Goal: Information Seeking & Learning: Learn about a topic

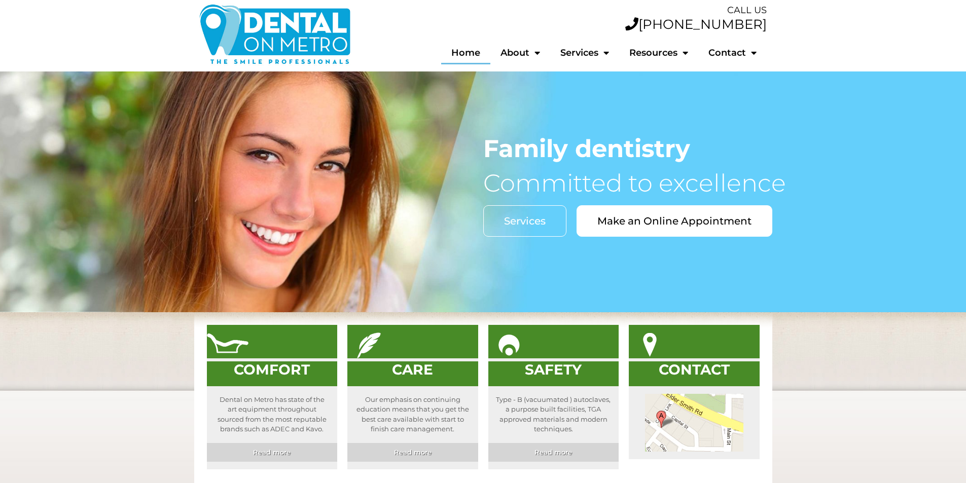
scroll to position [30, 0]
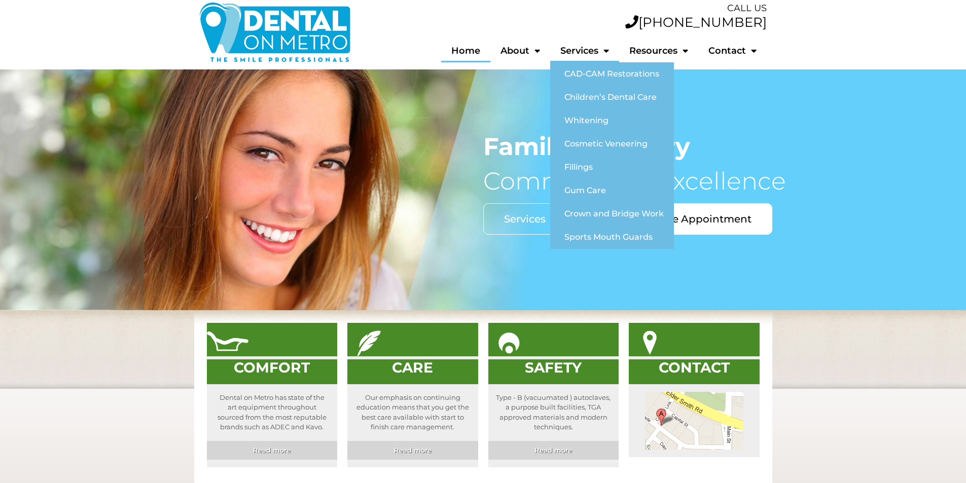
click at [606, 52] on span "Menu" at bounding box center [603, 50] width 11 height 19
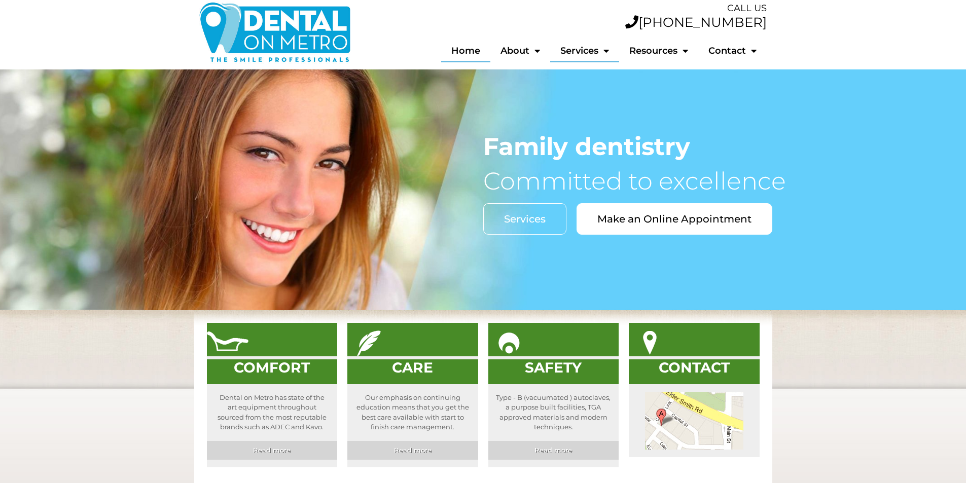
click at [605, 50] on span "Menu" at bounding box center [603, 50] width 11 height 19
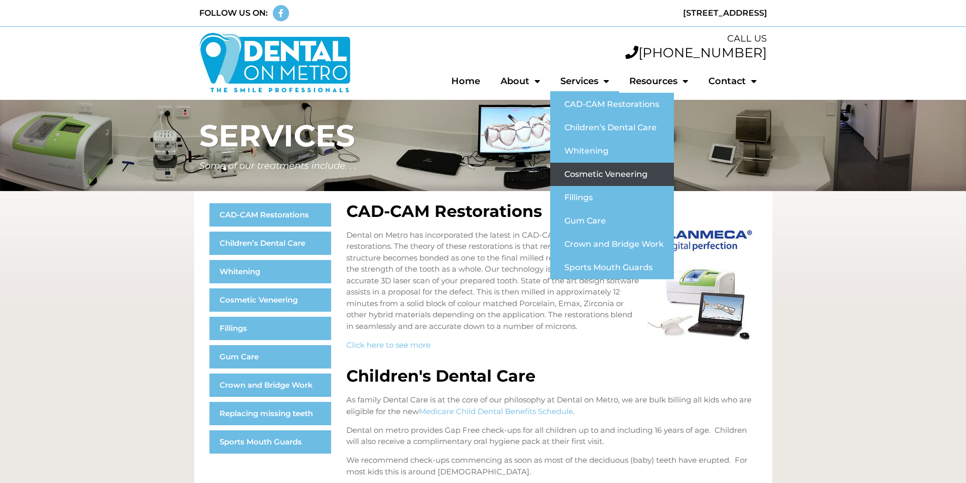
click at [604, 173] on link "Cosmetic Veneering" at bounding box center [612, 174] width 124 height 23
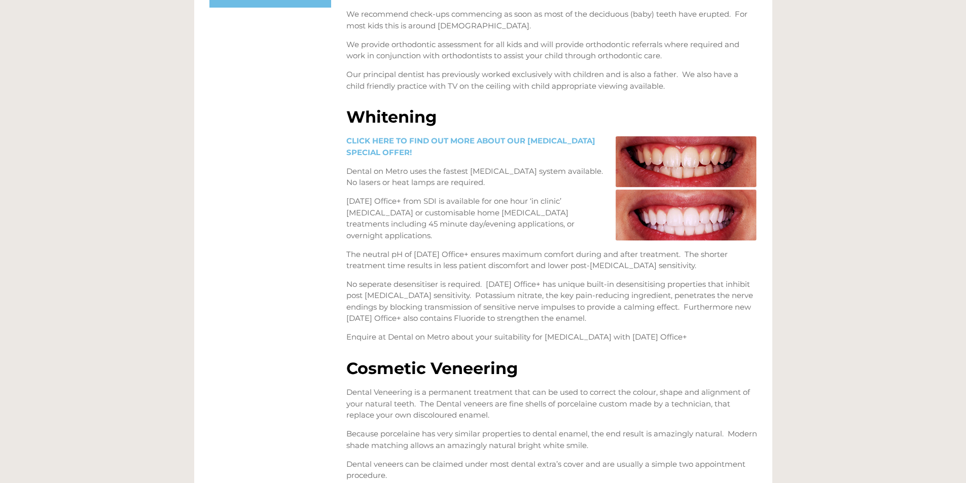
scroll to position [444, 0]
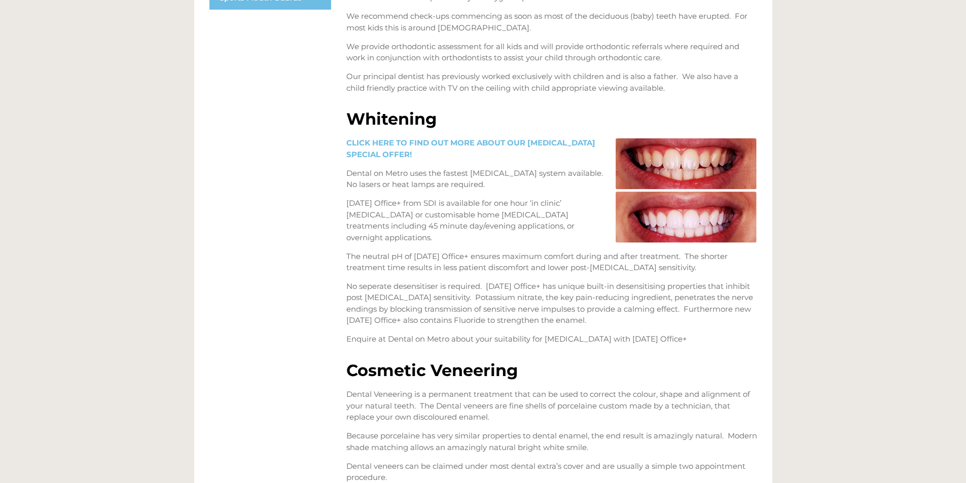
click at [389, 159] on p "CLICK HERE TO FIND OUT MORE ABOUT OUR [MEDICAL_DATA] SPECIAL OFFER!" at bounding box center [551, 148] width 411 height 23
click at [383, 154] on link "CLICK HERE TO FIND OUT MORE ABOUT OUR [MEDICAL_DATA] SPECIAL OFFER!" at bounding box center [470, 148] width 249 height 21
click at [383, 154] on link "CLICK HERE TO FIND OUT MORE ABOUT OUR WHITENING SPECIAL OFFER!" at bounding box center [470, 148] width 249 height 21
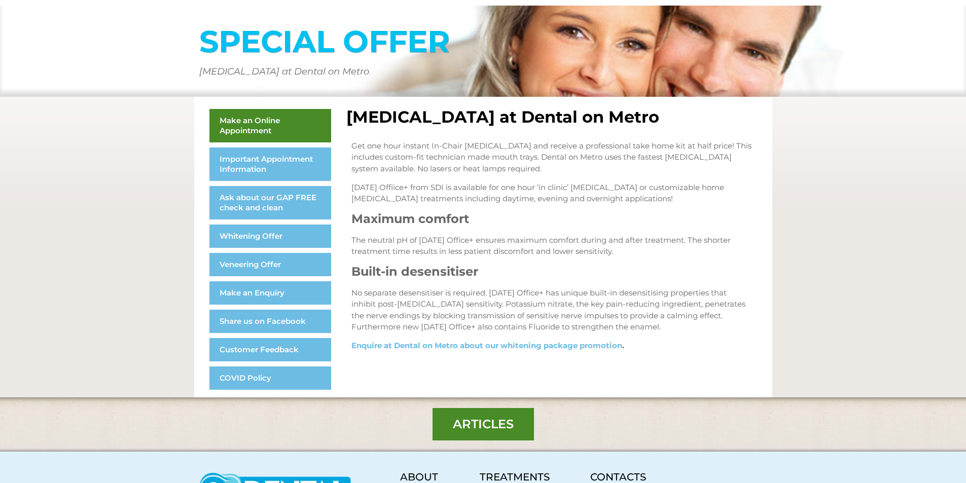
scroll to position [95, 0]
